Goal: Task Accomplishment & Management: Use online tool/utility

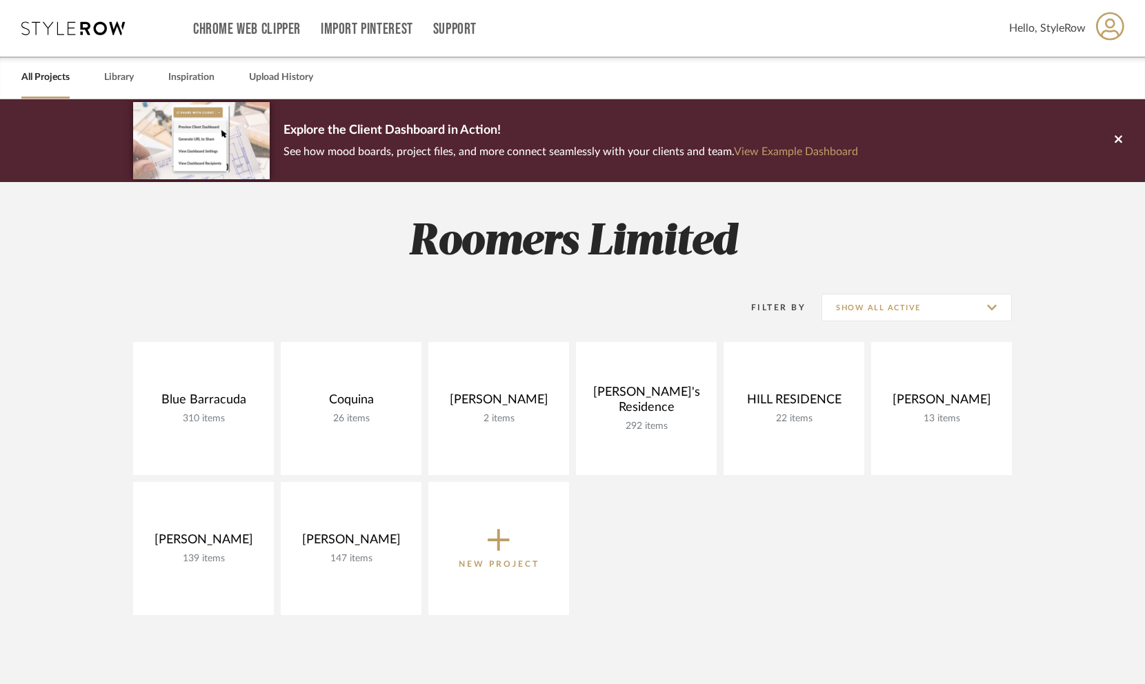
click at [1114, 20] on icon at bounding box center [1110, 26] width 28 height 29
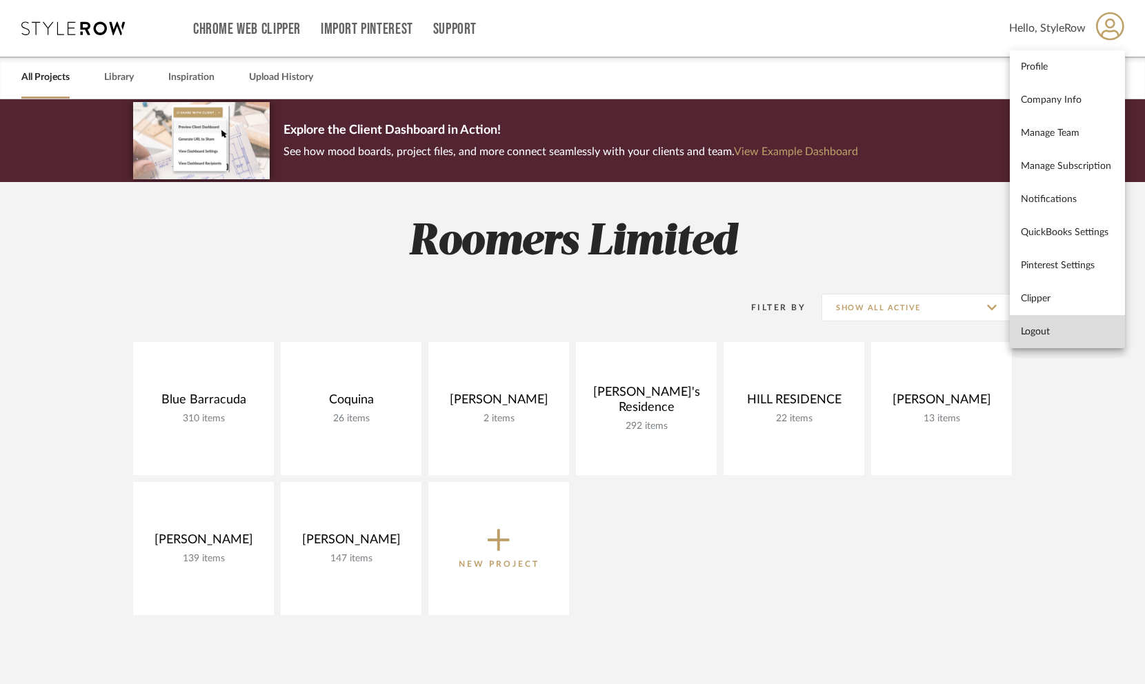
click at [1049, 327] on span "Logout" at bounding box center [1067, 332] width 93 height 12
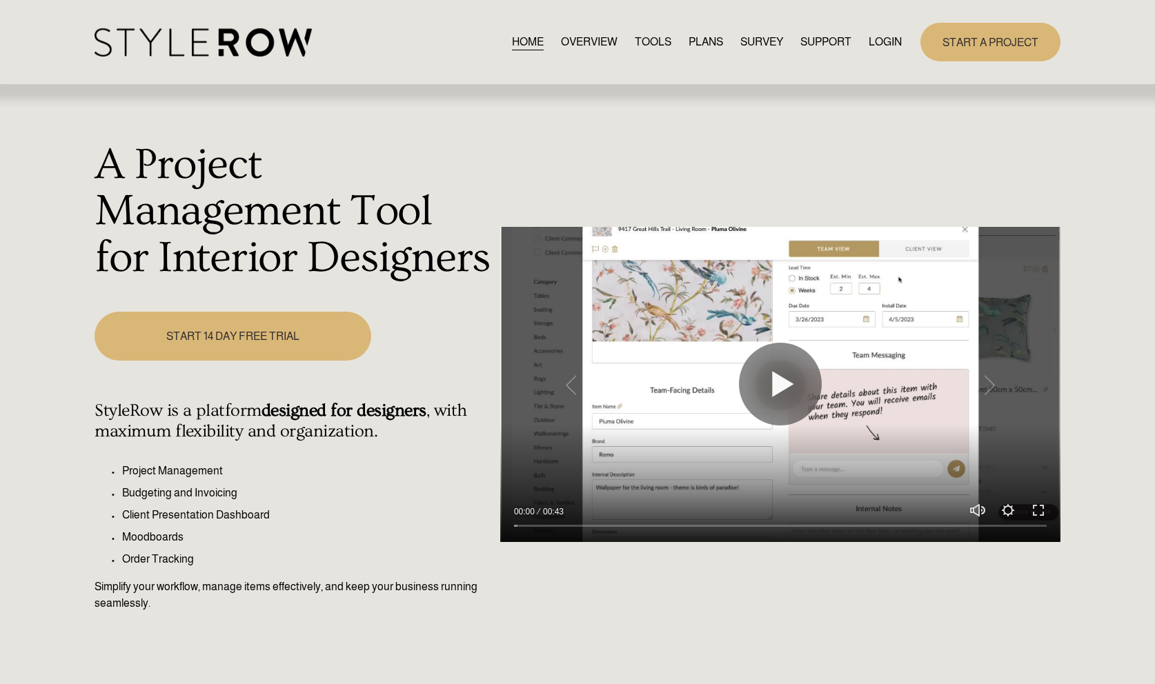
click at [888, 46] on link "LOGIN" at bounding box center [885, 42] width 33 height 19
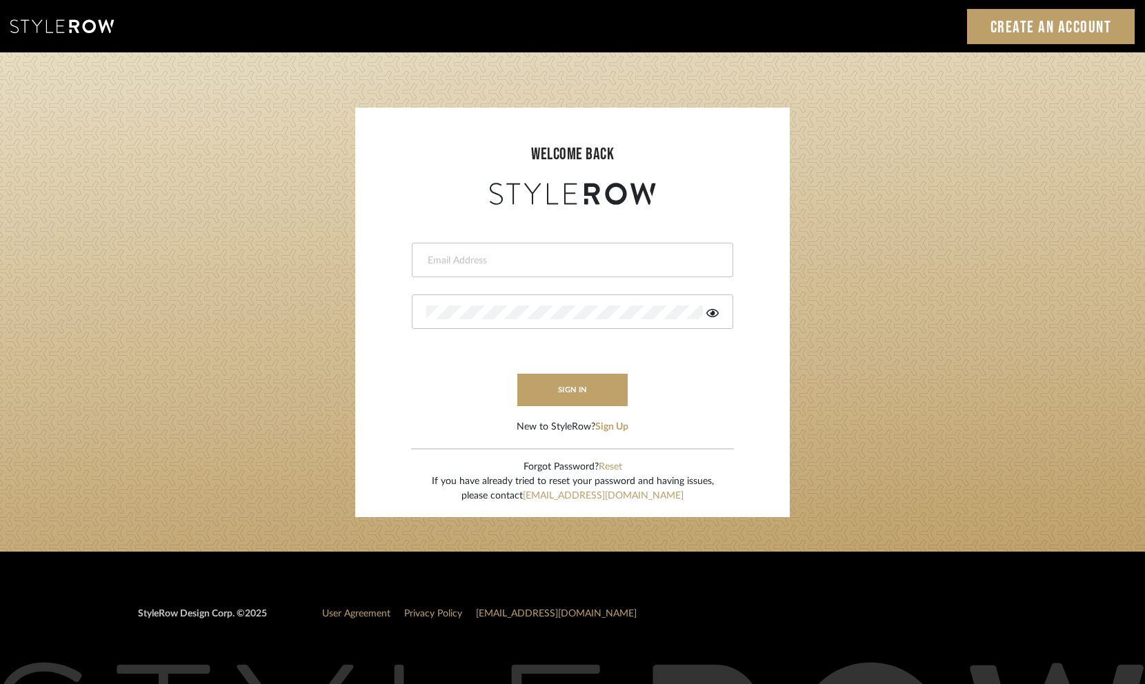
click at [535, 264] on input "email" at bounding box center [570, 261] width 289 height 14
type input "ek@stylerow.com"
click at [615, 376] on button "sign in" at bounding box center [572, 390] width 110 height 32
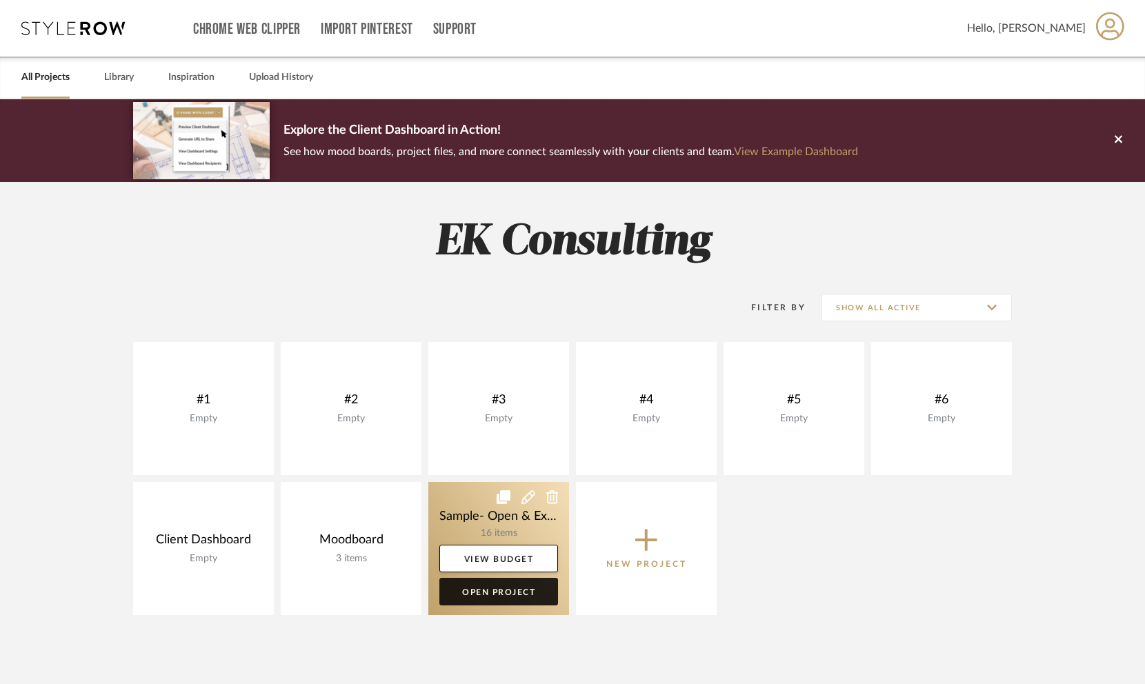
click at [518, 593] on link "Open Project" at bounding box center [498, 592] width 119 height 28
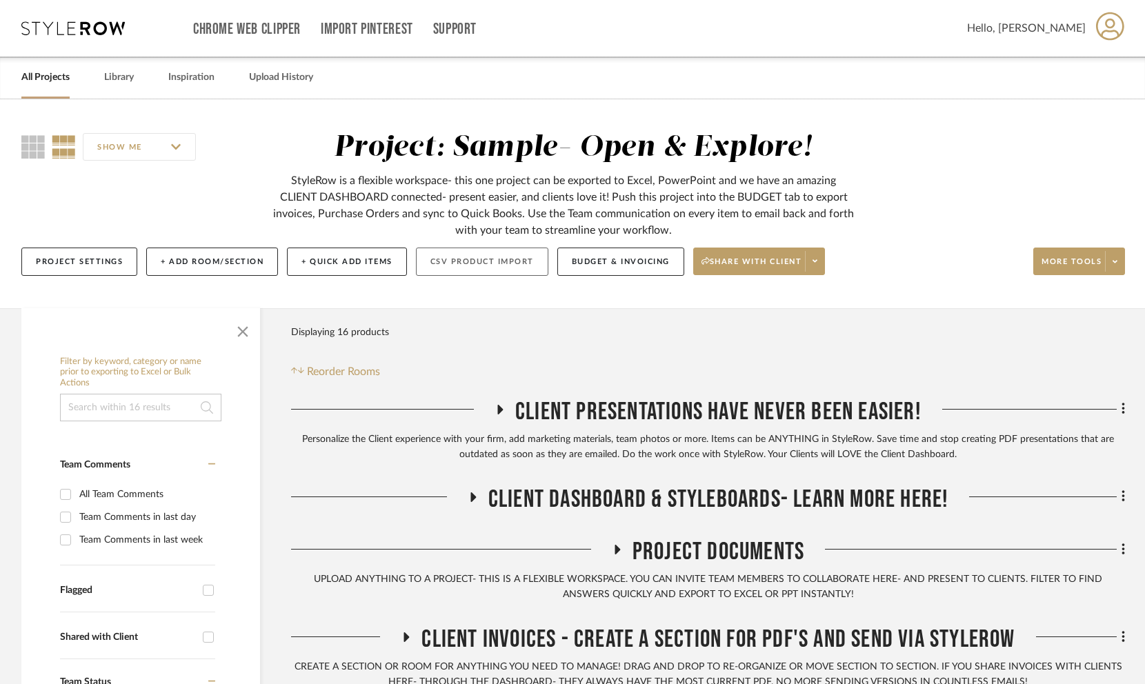
click at [462, 263] on button "CSV Product Import" at bounding box center [482, 262] width 132 height 28
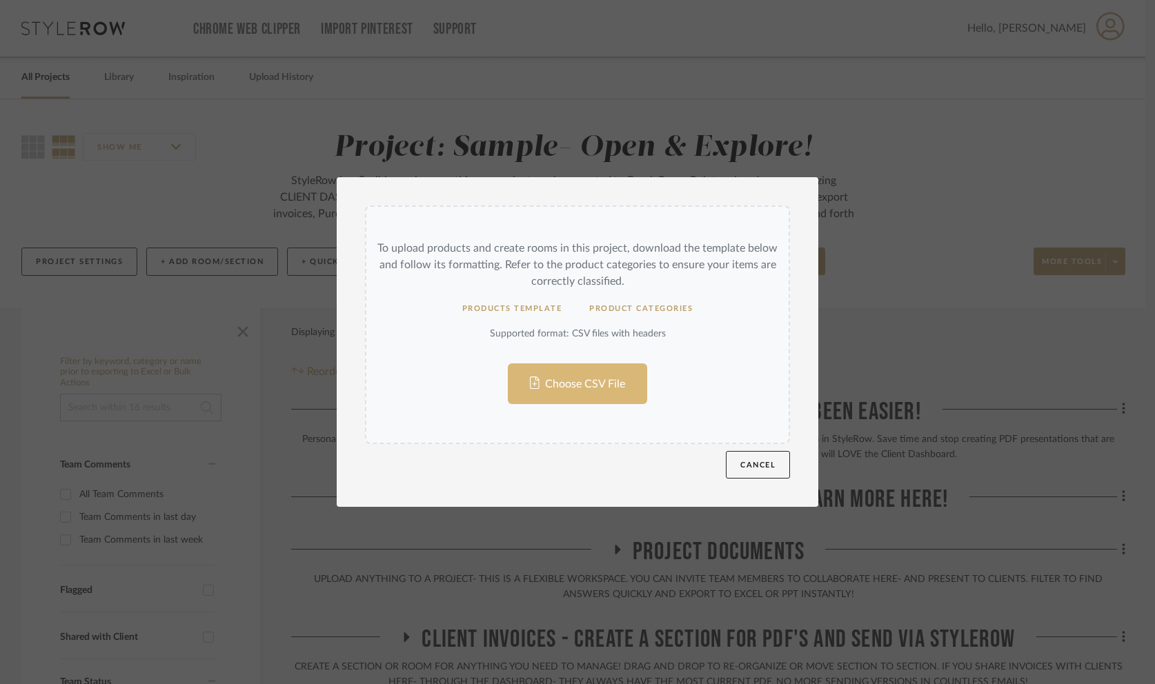
click at [664, 272] on input "Choose CSV File" at bounding box center [577, 325] width 422 height 237
click at [753, 462] on button "Cancel" at bounding box center [758, 465] width 64 height 28
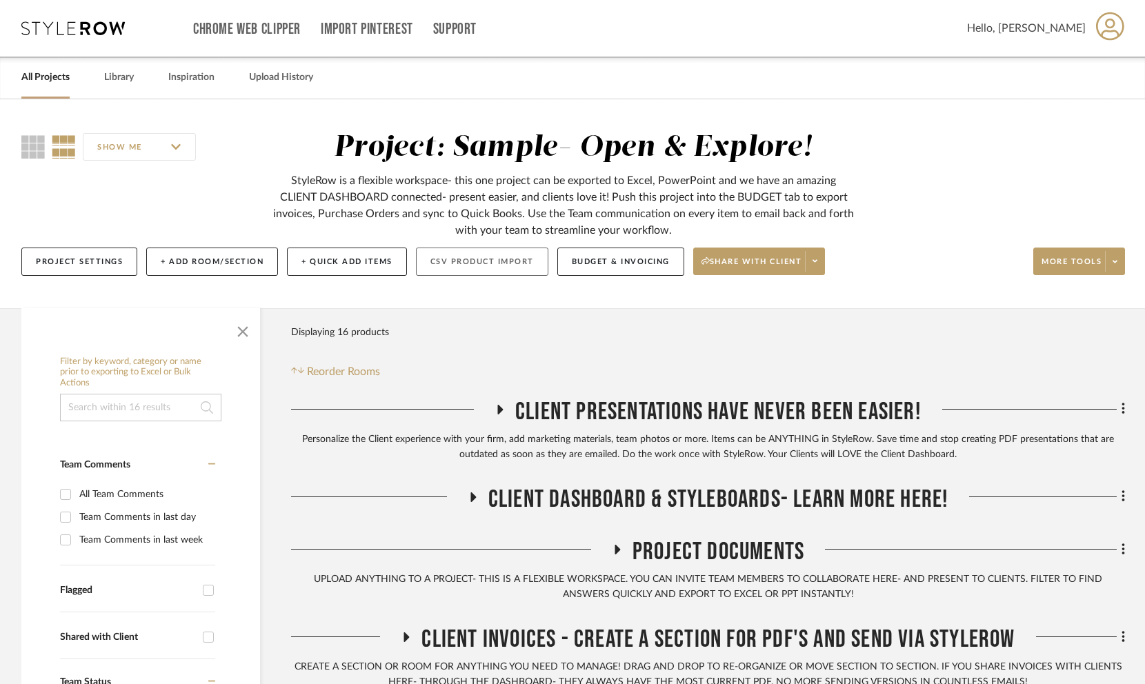
click at [511, 256] on button "CSV Product Import" at bounding box center [482, 262] width 132 height 28
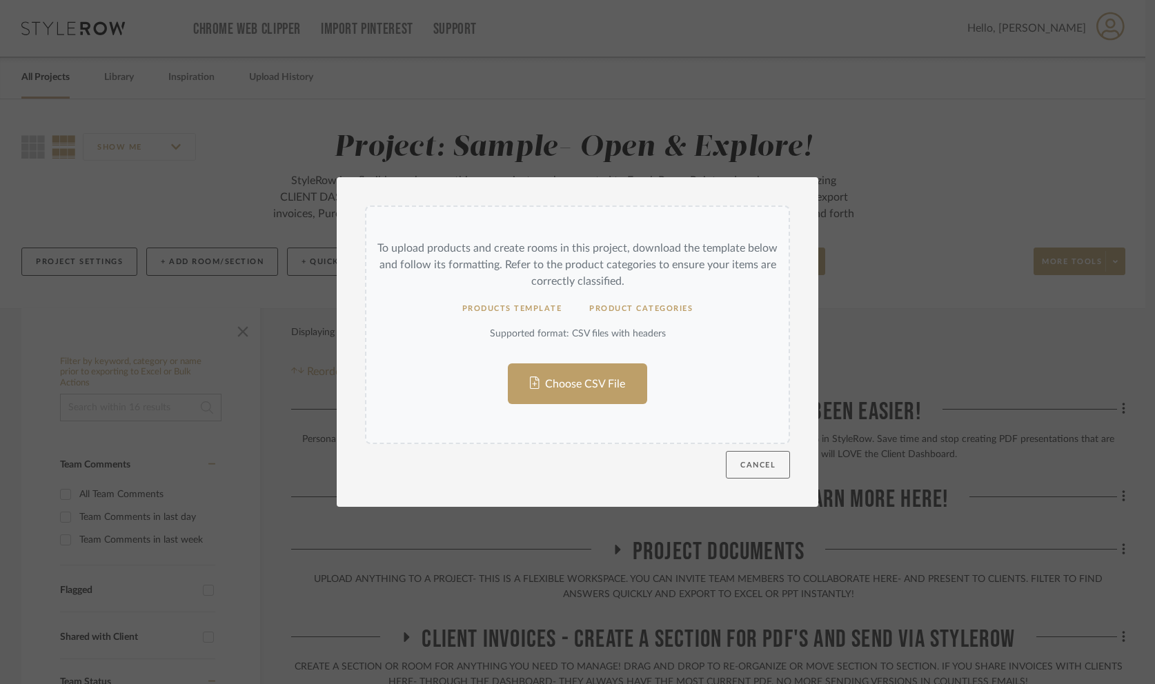
click at [771, 464] on button "Cancel" at bounding box center [758, 465] width 64 height 28
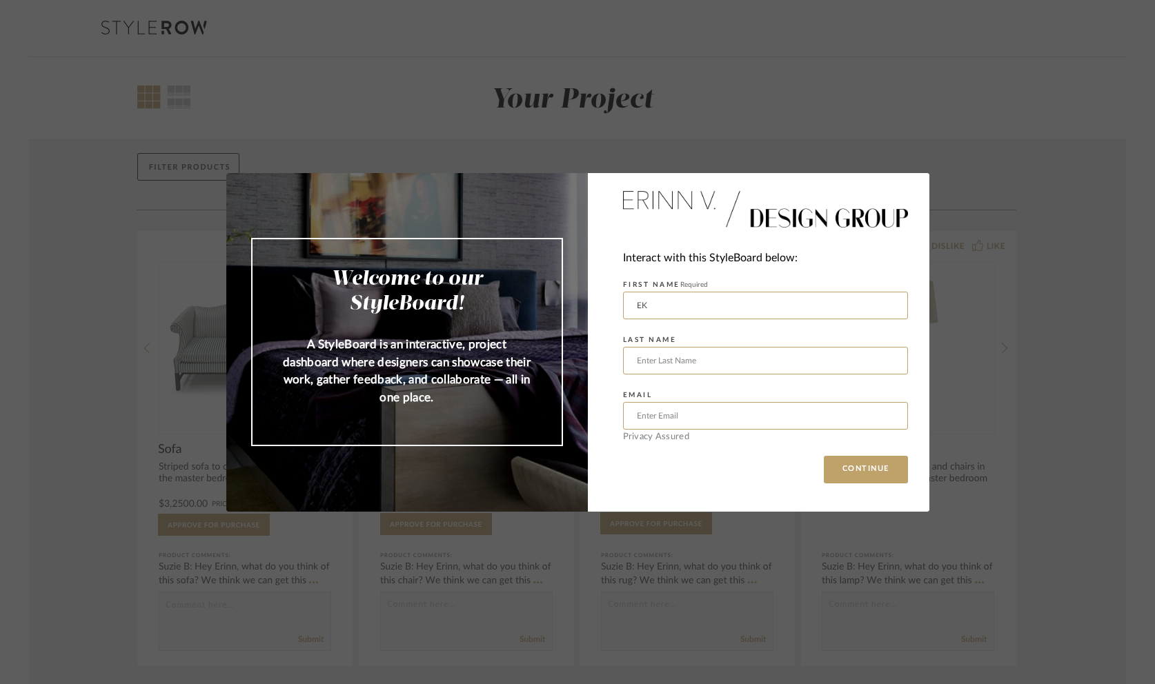
click at [913, 137] on div "Welcome to our StyleBoard! A StyleBoard is an interactive, project dashboard wh…" at bounding box center [577, 342] width 1155 height 684
click at [692, 65] on div "Welcome to our StyleBoard! A StyleBoard is an interactive, project dashboard wh…" at bounding box center [577, 342] width 1155 height 684
